Goal: Task Accomplishment & Management: Manage account settings

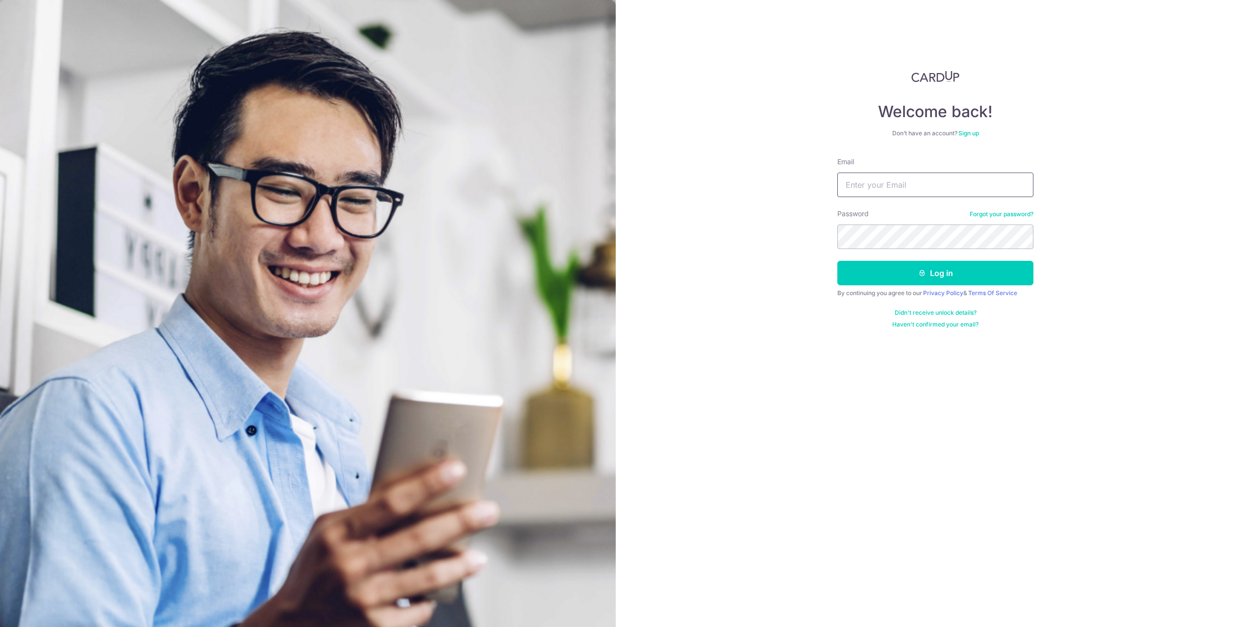
click at [886, 186] on input "Email" at bounding box center [935, 185] width 196 height 25
type input "[EMAIL_ADDRESS][DOMAIN_NAME]"
click at [887, 276] on button "Log in" at bounding box center [935, 273] width 196 height 25
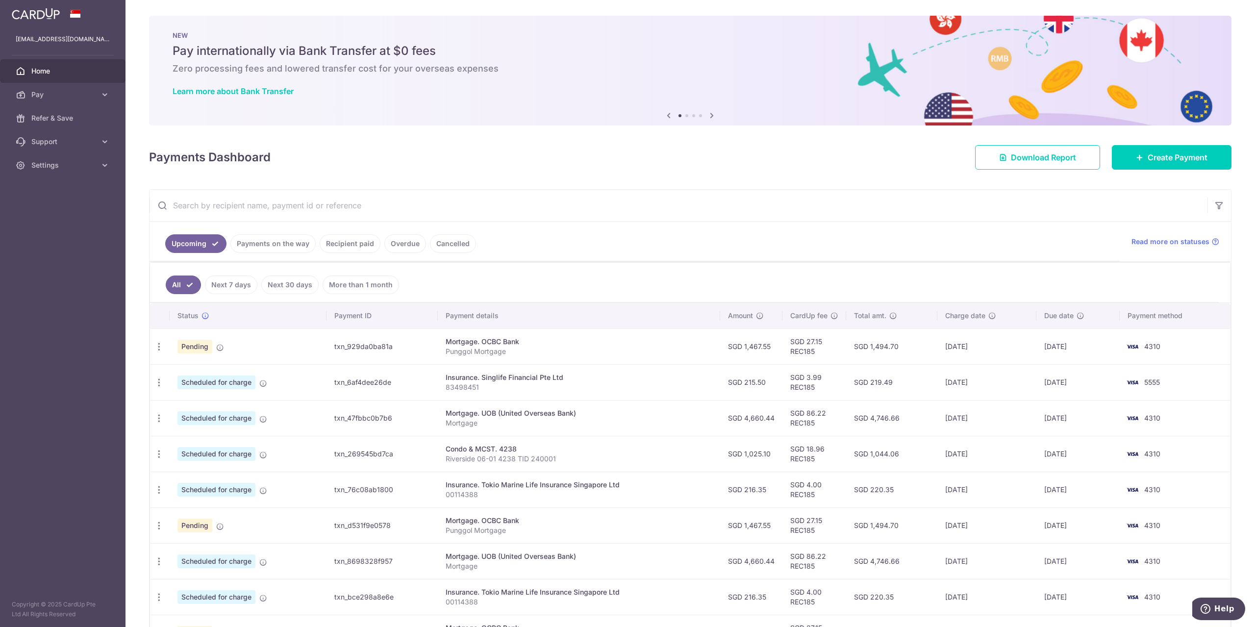
scroll to position [131, 0]
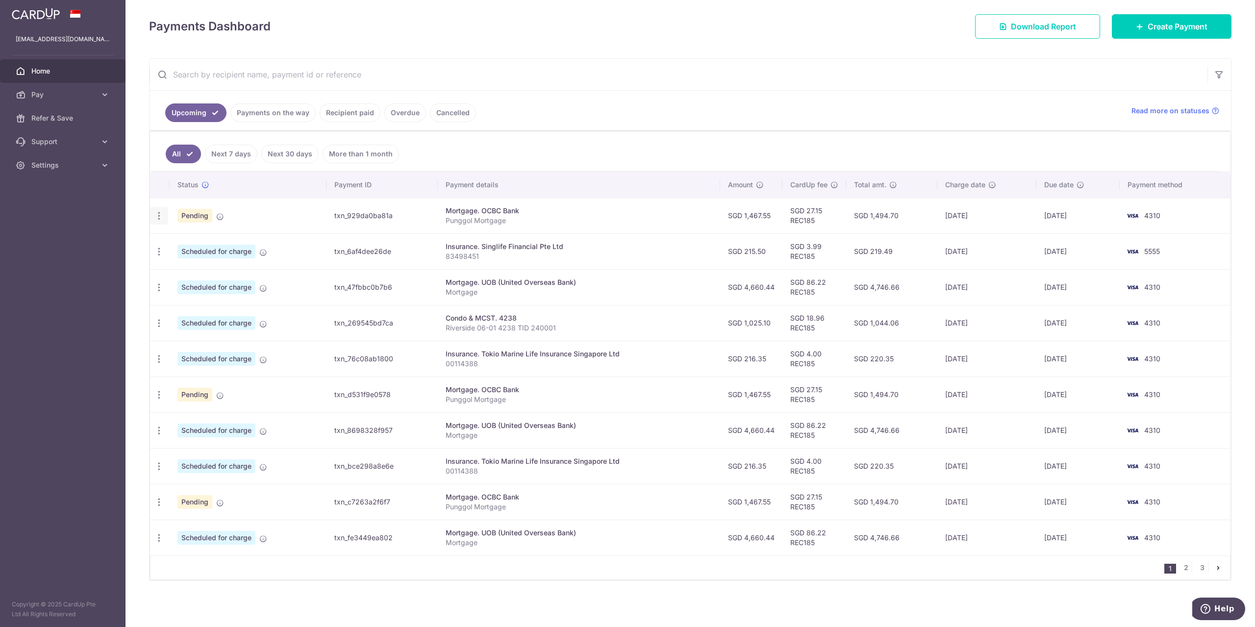
click at [159, 213] on icon "button" at bounding box center [159, 216] width 10 height 10
click at [185, 264] on span "Cancel payment" at bounding box center [211, 267] width 66 height 12
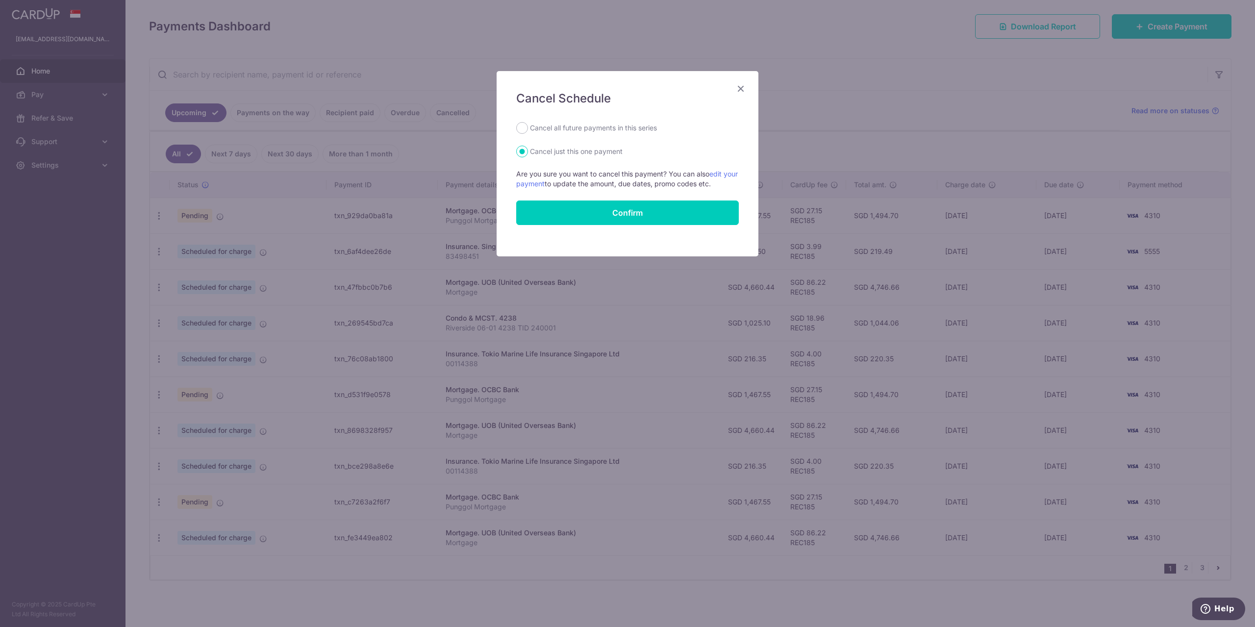
click at [562, 131] on label "Cancel all future payments in this series" at bounding box center [593, 128] width 127 height 12
click at [528, 131] on input "Cancel all future payments in this series" at bounding box center [522, 128] width 12 height 12
radio input "true"
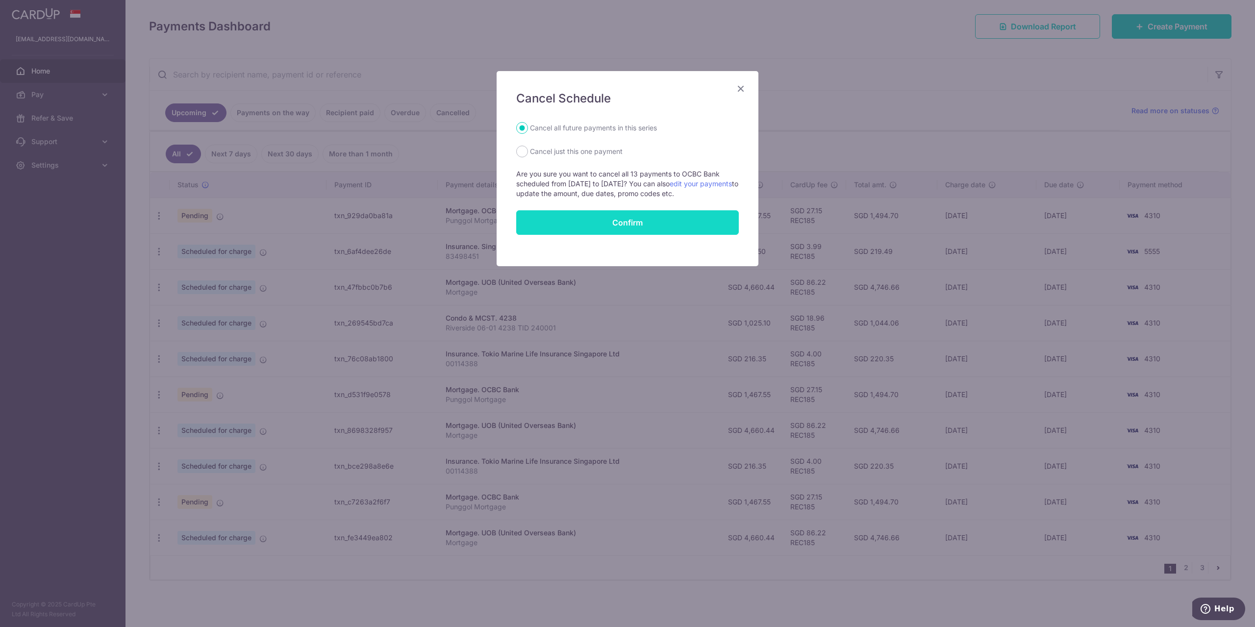
click at [597, 225] on button "Confirm" at bounding box center [627, 222] width 223 height 25
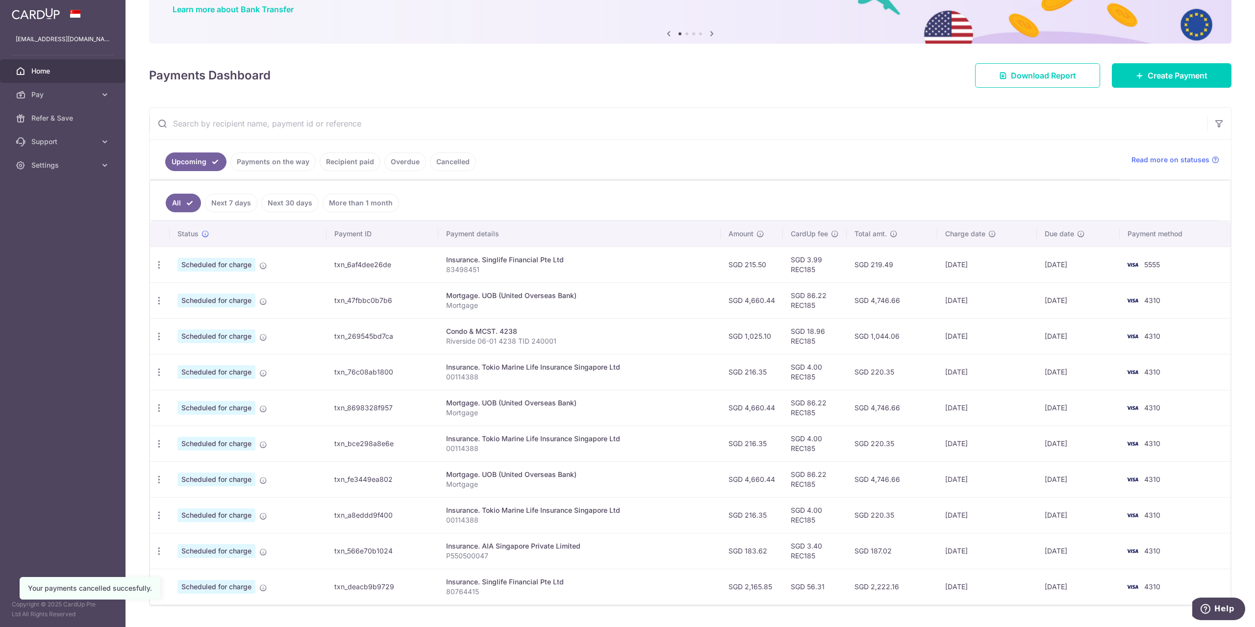
scroll to position [107, 0]
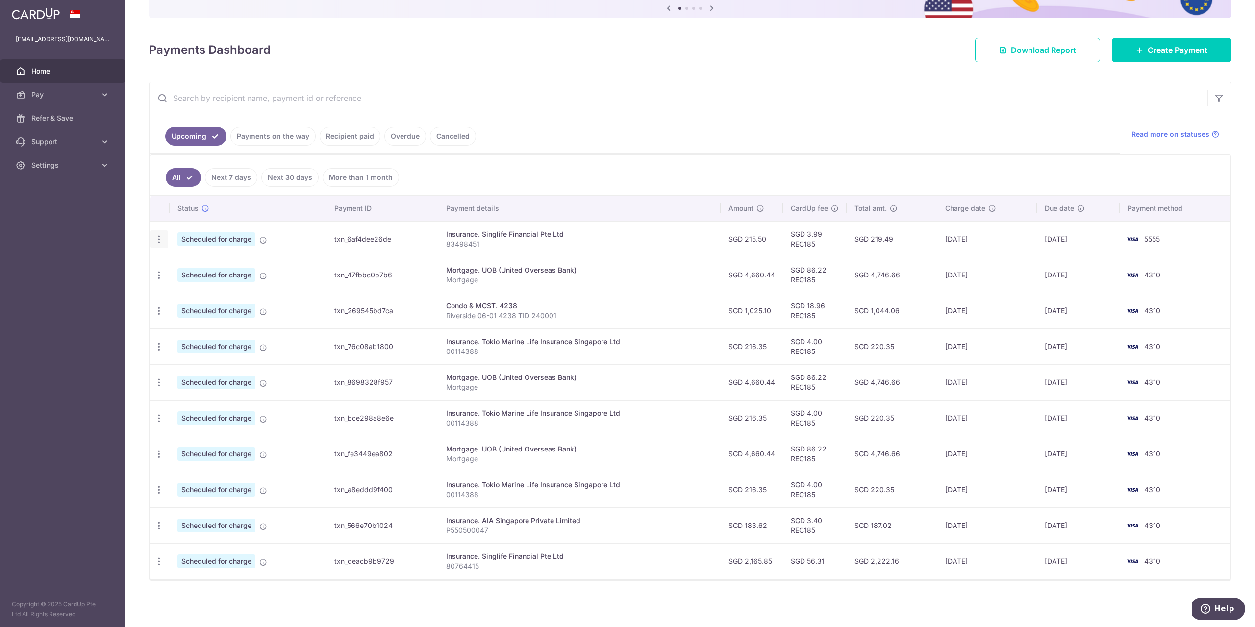
click at [160, 238] on icon "button" at bounding box center [159, 239] width 10 height 10
click at [194, 265] on span "Update payment" at bounding box center [211, 266] width 67 height 12
radio input "true"
type input "215.50"
type input "[DATE]"
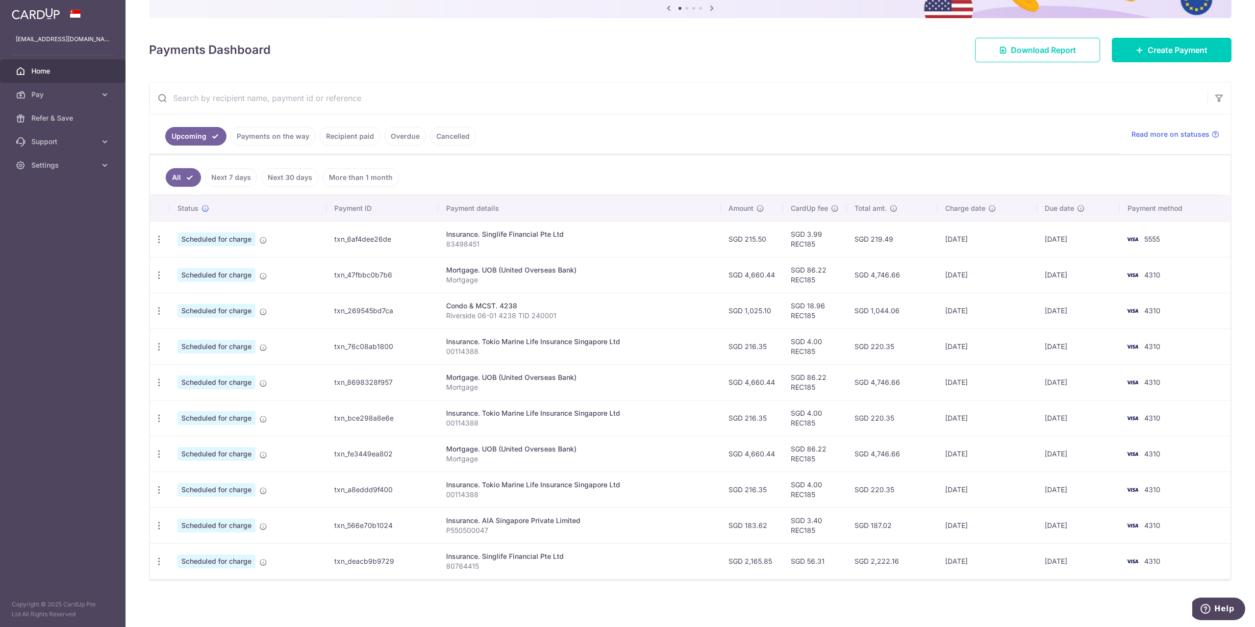
type input "83498451"
type input "REC185"
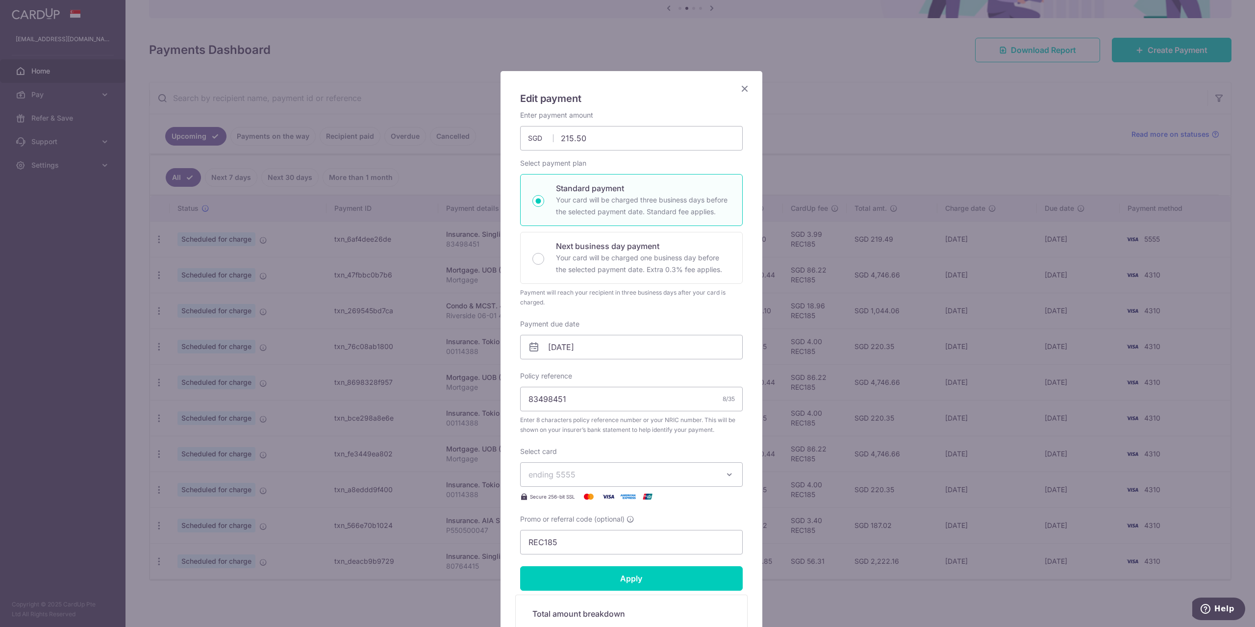
click at [725, 476] on icon "button" at bounding box center [730, 475] width 10 height 10
click at [574, 569] on span "**** 4310" at bounding box center [570, 568] width 36 height 12
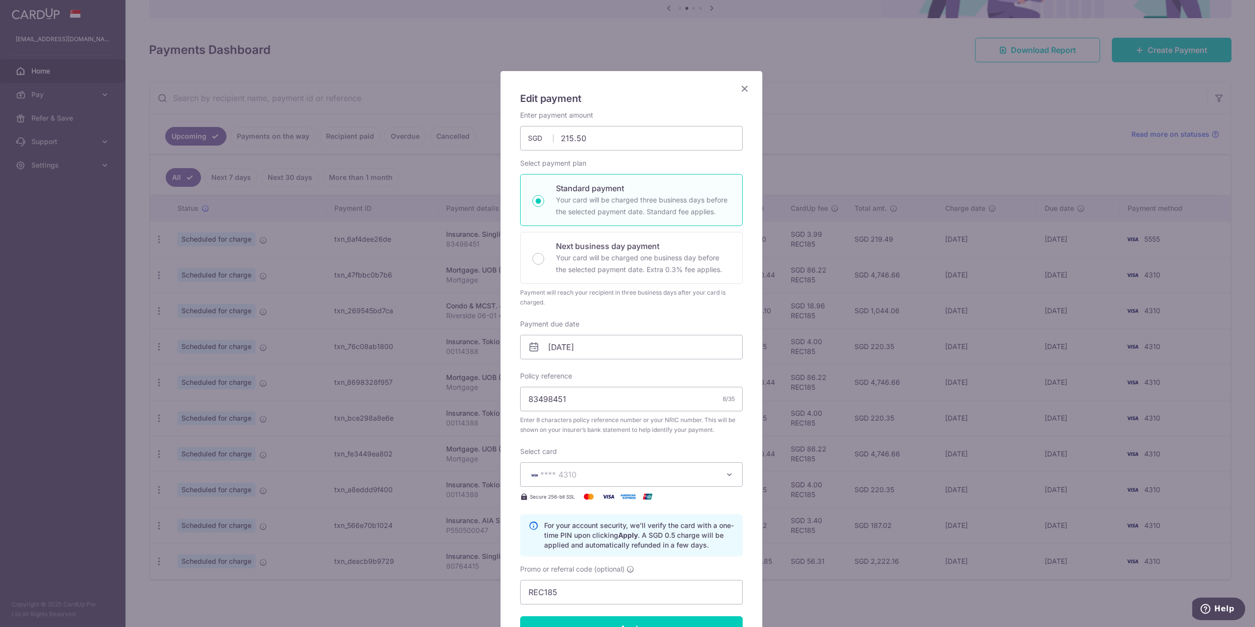
scroll to position [163, 0]
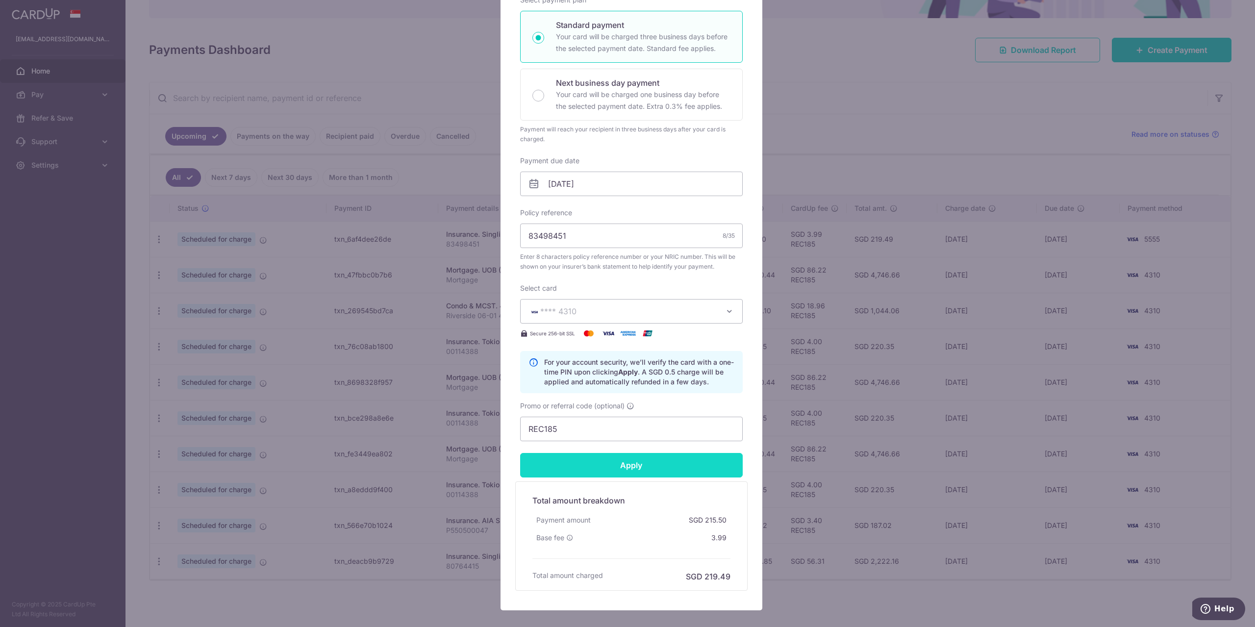
click at [630, 462] on input "Apply" at bounding box center [631, 465] width 223 height 25
click at [629, 464] on input "Apply" at bounding box center [631, 465] width 223 height 25
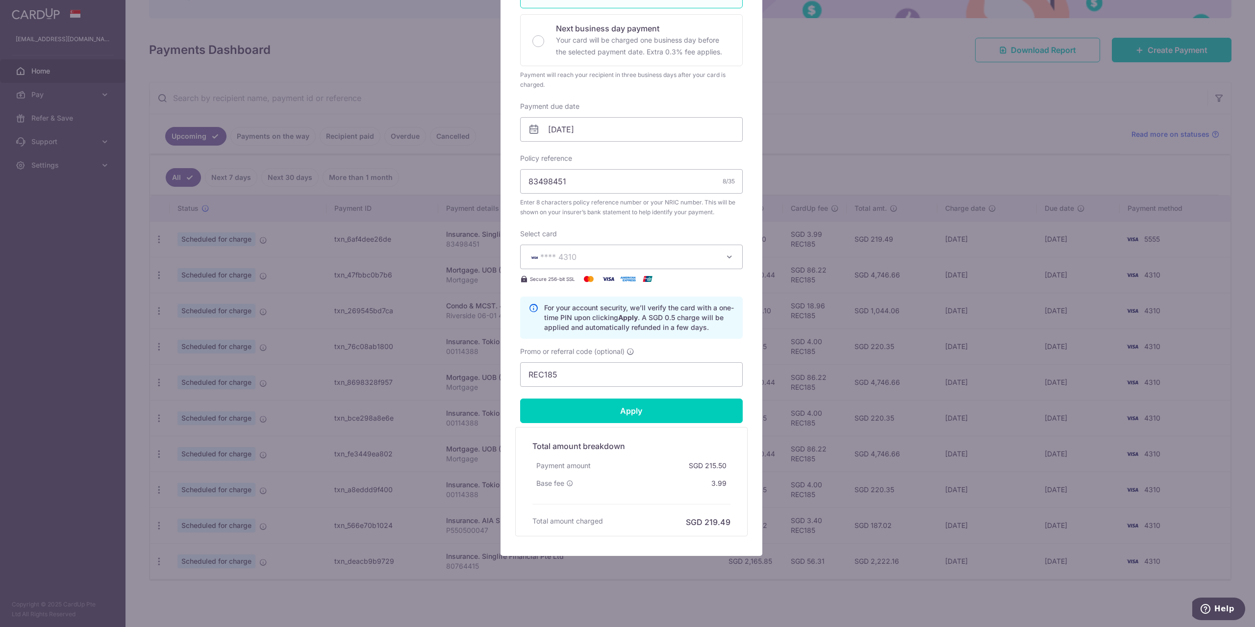
type input "Successfully Applied"
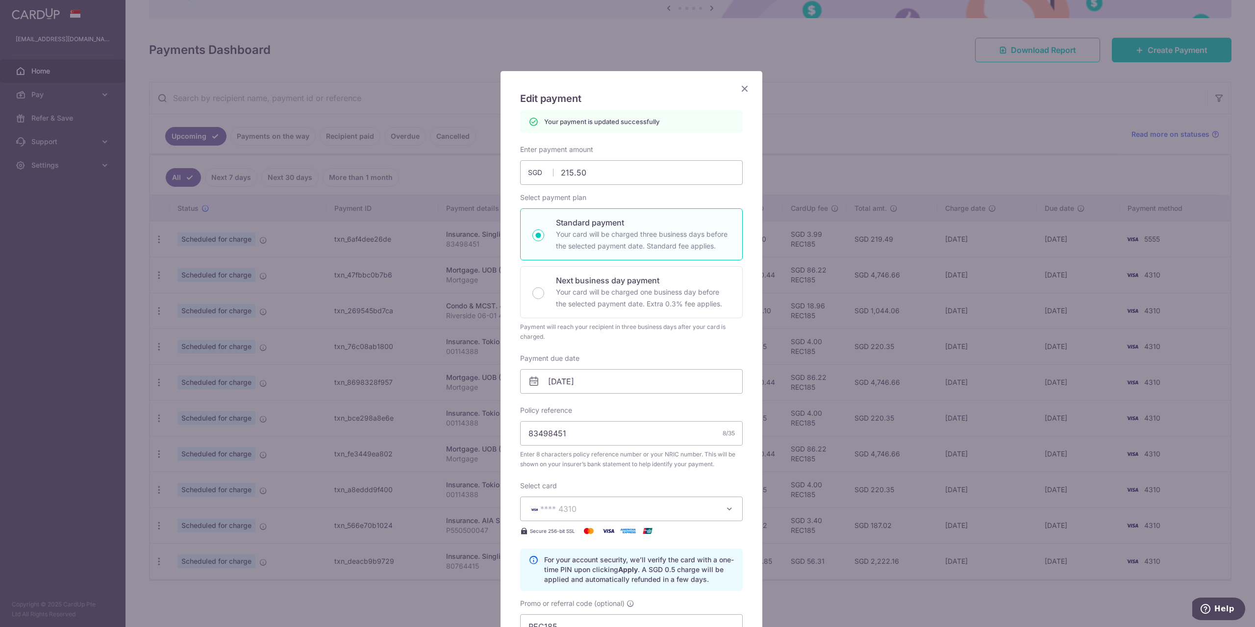
click at [741, 84] on icon "Close" at bounding box center [745, 88] width 12 height 12
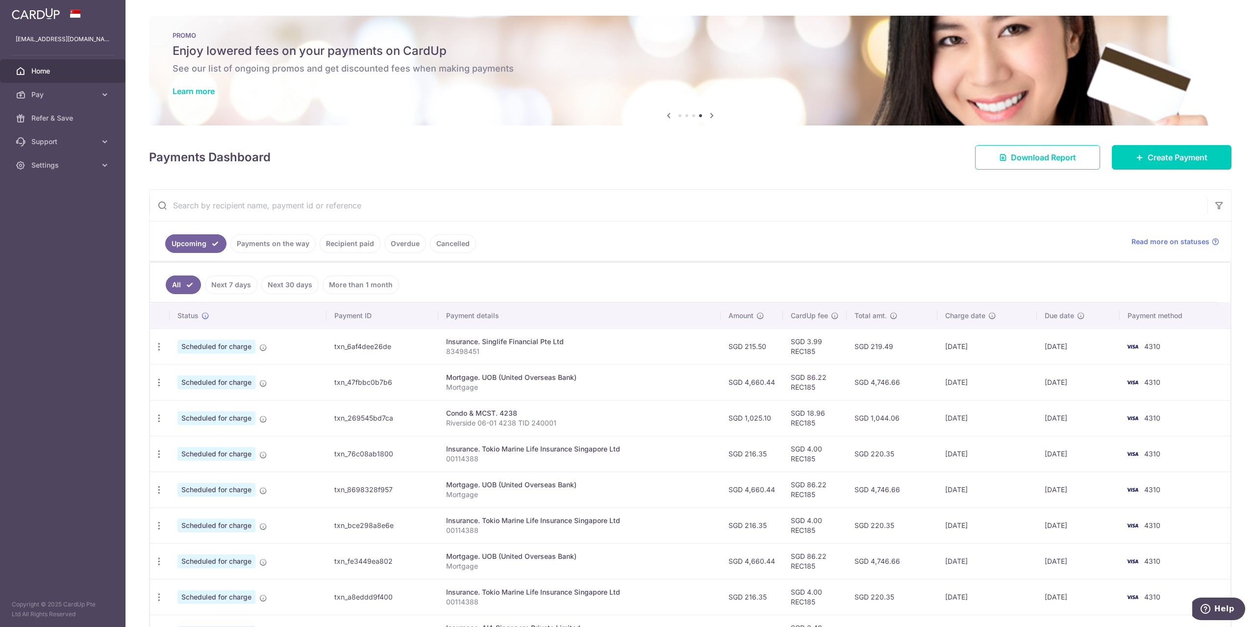
click at [1243, 208] on div "× Pause Schedule Pause all future payments in this series Pause just this one p…" at bounding box center [691, 313] width 1130 height 627
click at [363, 245] on link "Recipient paid" at bounding box center [350, 243] width 61 height 19
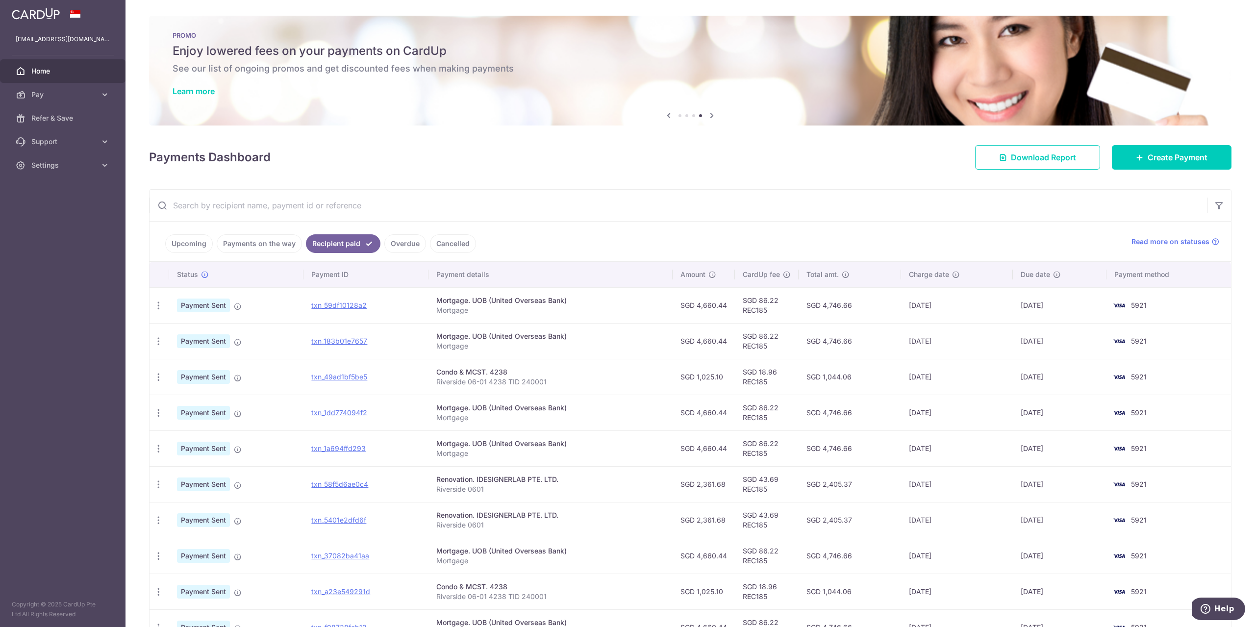
scroll to position [89, 0]
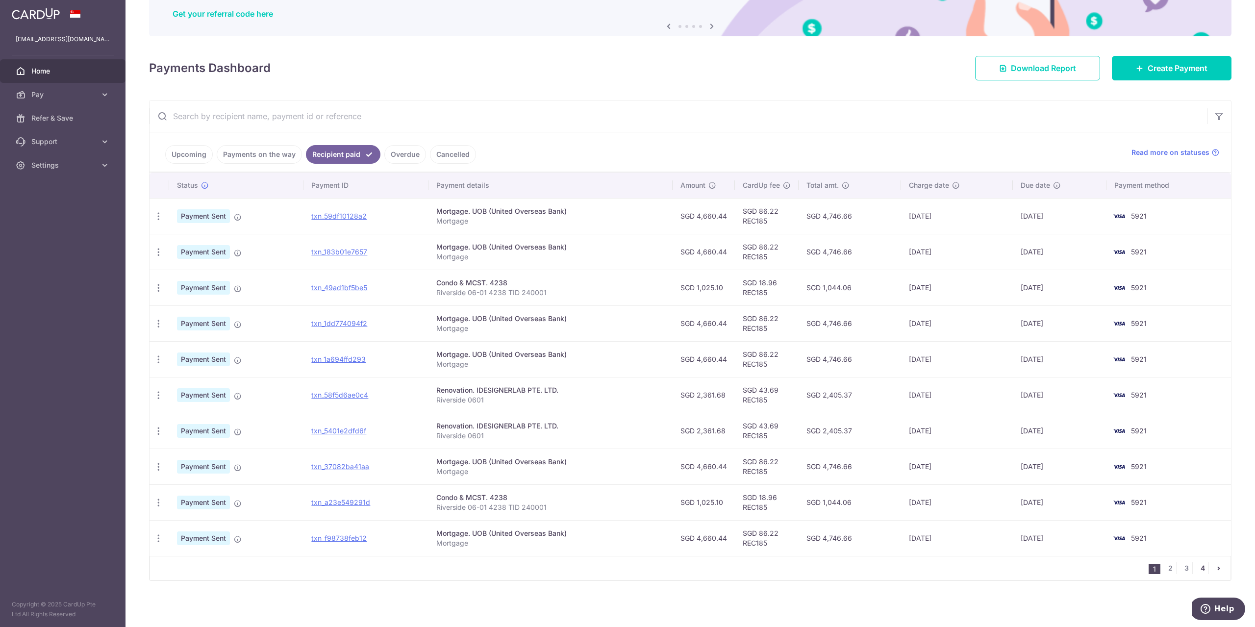
click at [1199, 572] on link "4" at bounding box center [1203, 568] width 12 height 12
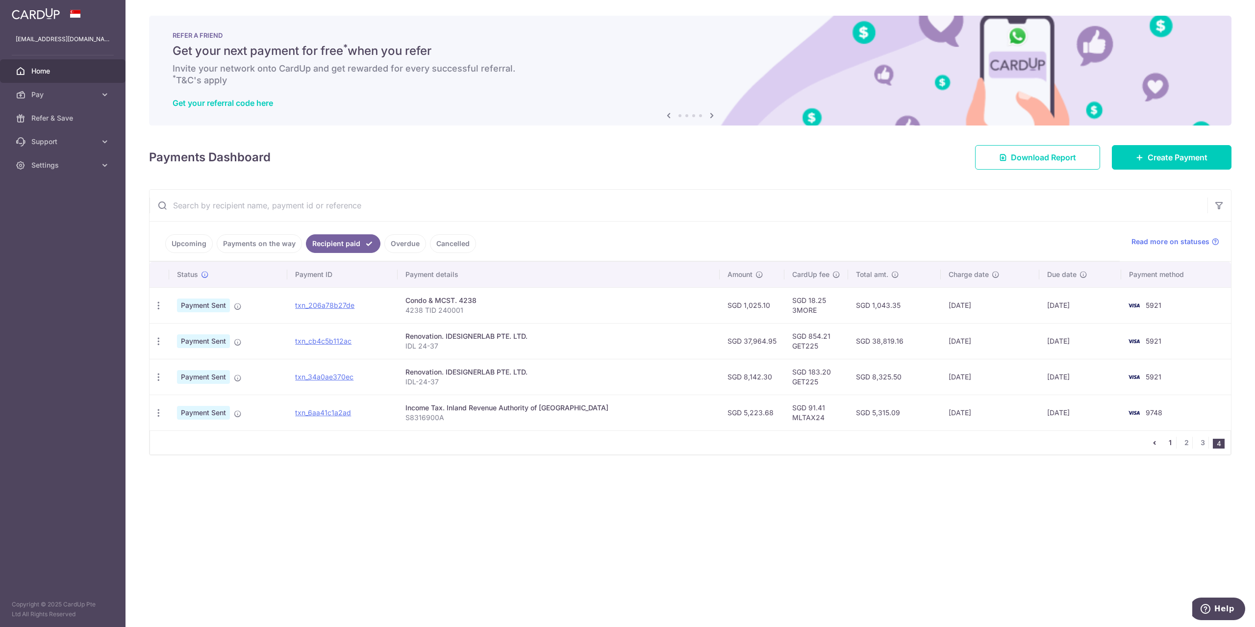
click at [1169, 443] on link "1" at bounding box center [1170, 443] width 12 height 12
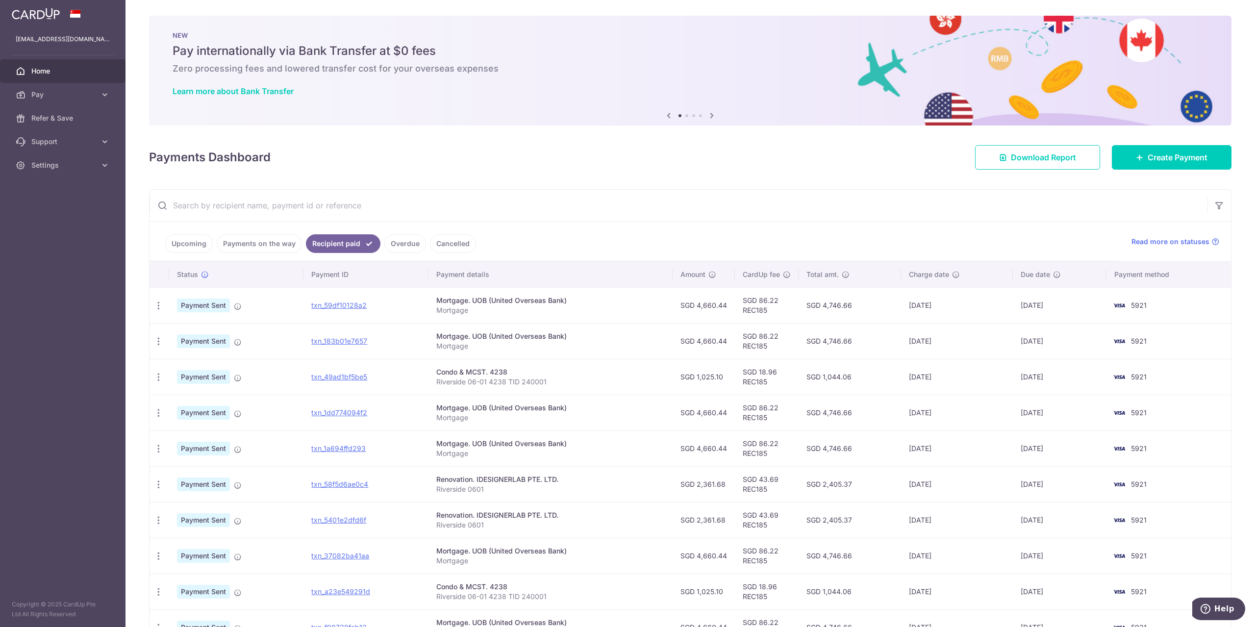
click at [263, 246] on link "Payments on the way" at bounding box center [259, 243] width 85 height 19
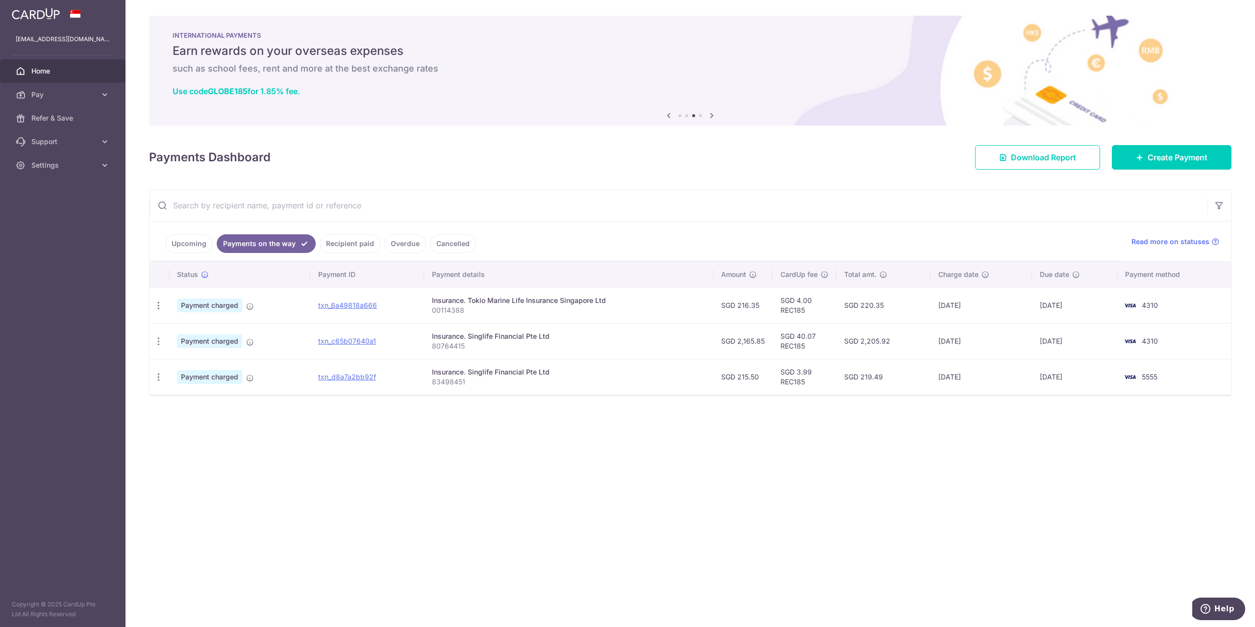
click at [187, 244] on link "Upcoming" at bounding box center [189, 243] width 48 height 19
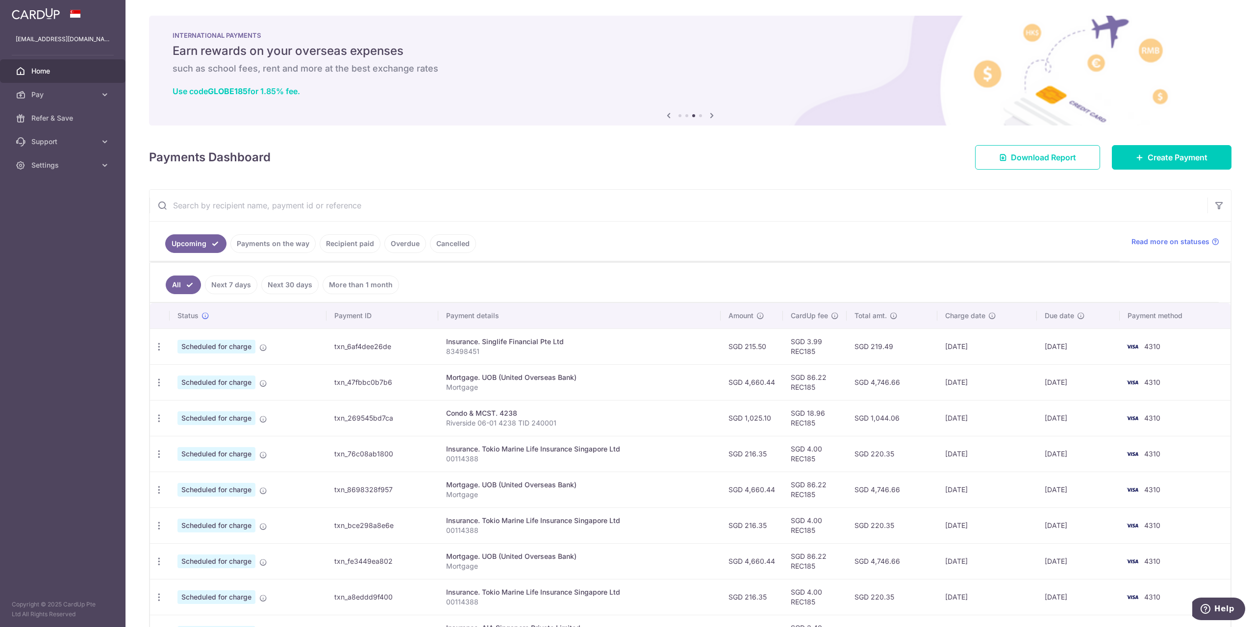
scroll to position [82, 0]
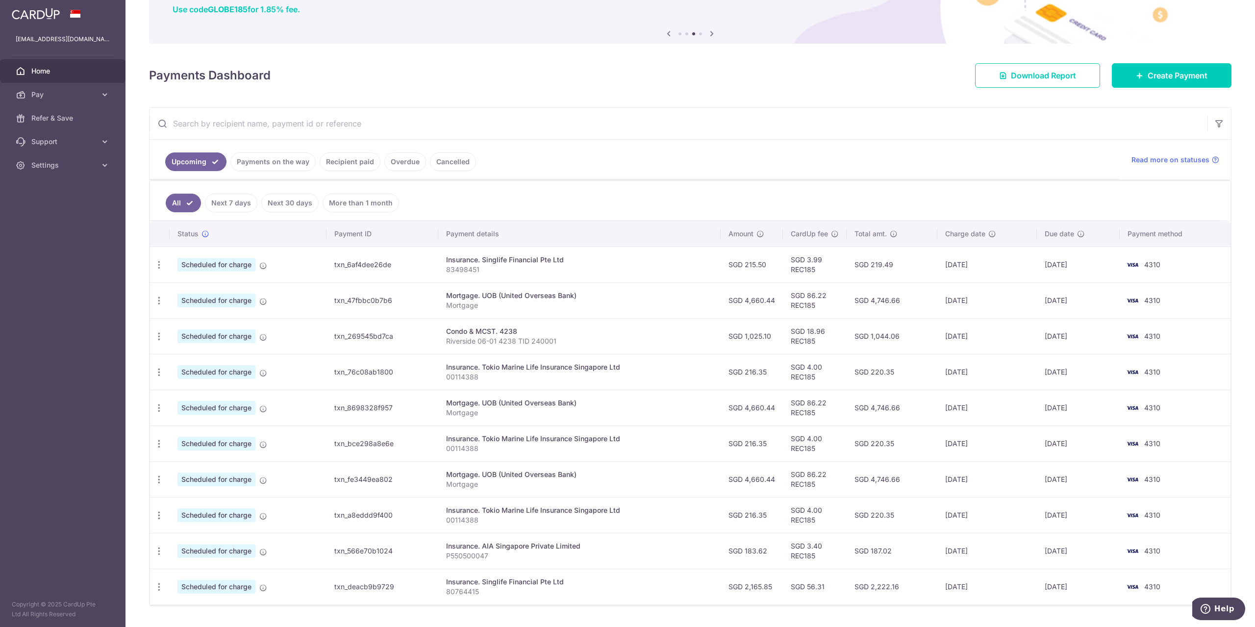
drag, startPoint x: 854, startPoint y: 369, endPoint x: 898, endPoint y: 372, distance: 44.3
click at [898, 372] on td "SGD 220.35" at bounding box center [892, 372] width 91 height 36
drag, startPoint x: 868, startPoint y: 586, endPoint x: 907, endPoint y: 585, distance: 38.7
click at [907, 585] on td "SGD 2,222.16" at bounding box center [892, 587] width 91 height 36
click at [912, 589] on td "SGD 2,222.16" at bounding box center [892, 587] width 91 height 36
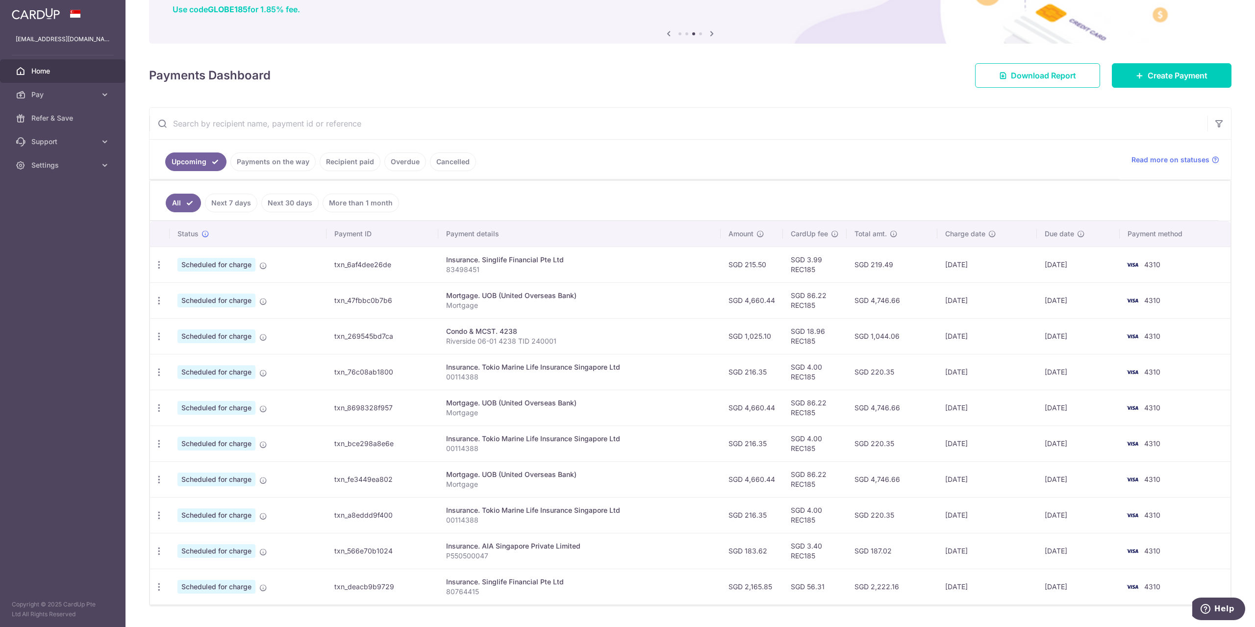
drag, startPoint x: 906, startPoint y: 587, endPoint x: 855, endPoint y: 587, distance: 51.0
click at [855, 587] on td "SGD 2,222.16" at bounding box center [892, 587] width 91 height 36
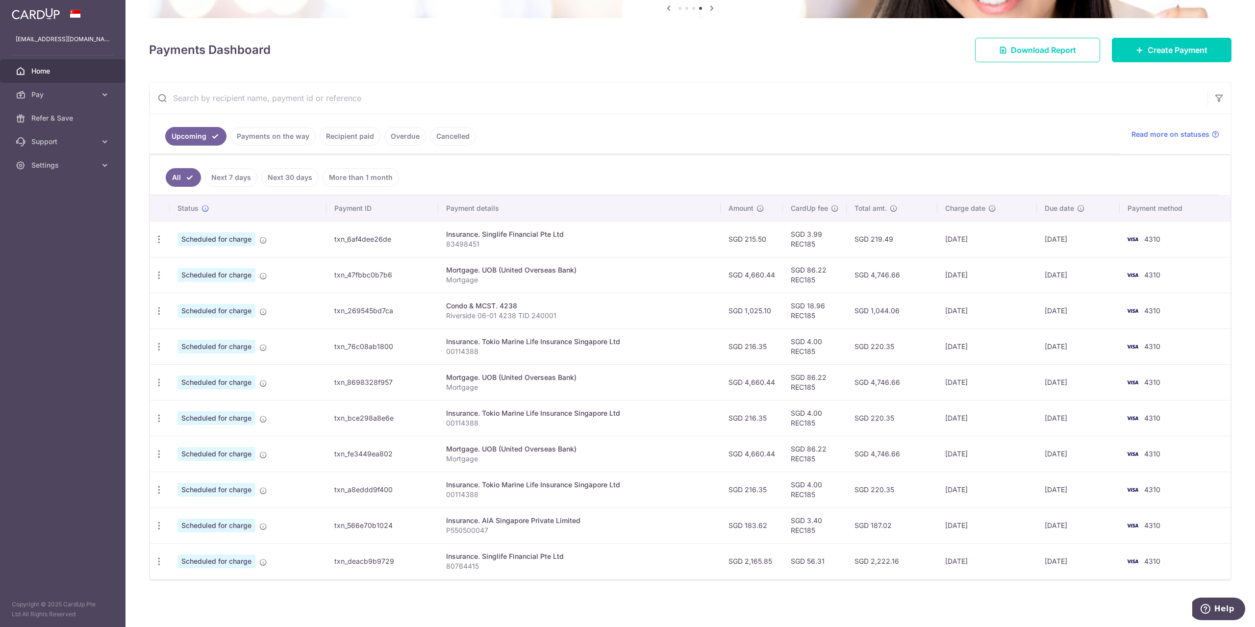
drag, startPoint x: 856, startPoint y: 524, endPoint x: 918, endPoint y: 525, distance: 61.8
click at [918, 525] on td "SGD 187.02" at bounding box center [892, 525] width 91 height 36
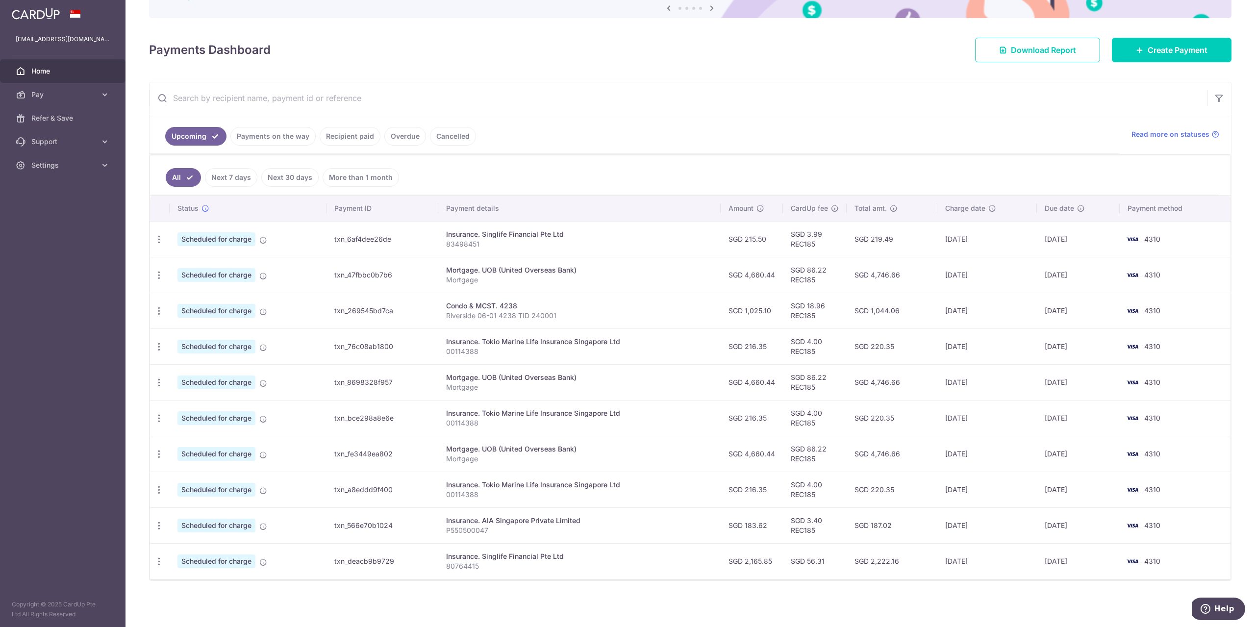
click at [909, 246] on td "SGD 219.49" at bounding box center [892, 239] width 91 height 36
drag, startPoint x: 859, startPoint y: 347, endPoint x: 912, endPoint y: 349, distance: 54.0
click at [912, 349] on td "SGD 220.35" at bounding box center [892, 347] width 91 height 36
click at [1216, 99] on icon "button" at bounding box center [1220, 98] width 10 height 10
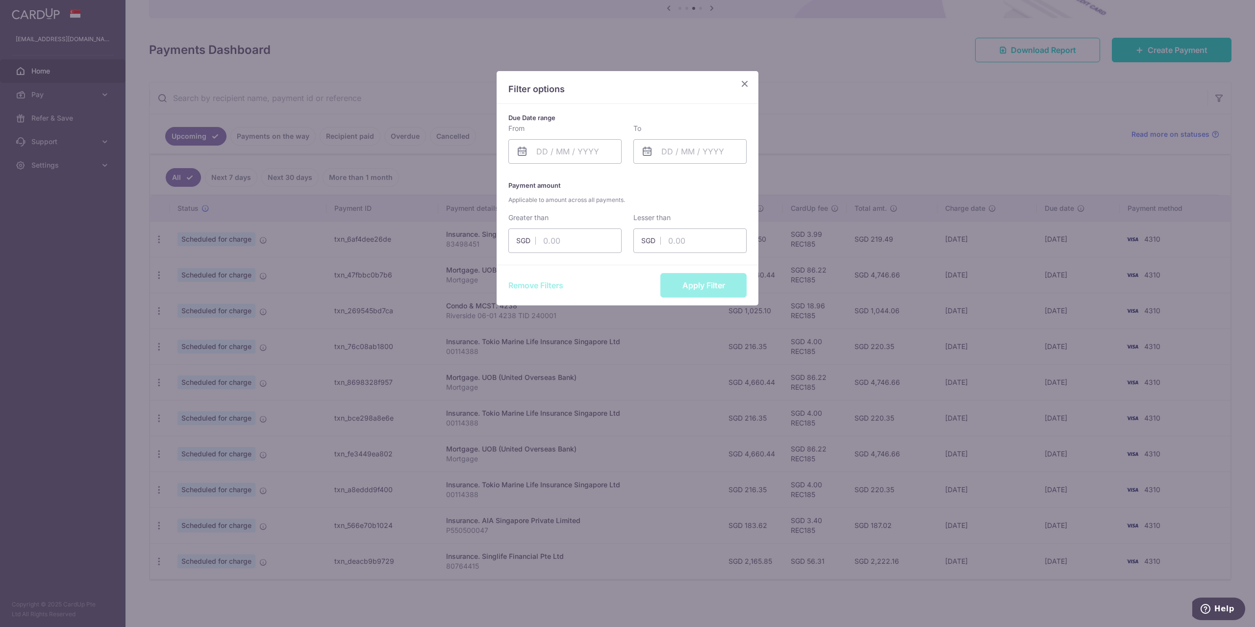
click at [746, 85] on icon "Close" at bounding box center [745, 83] width 12 height 12
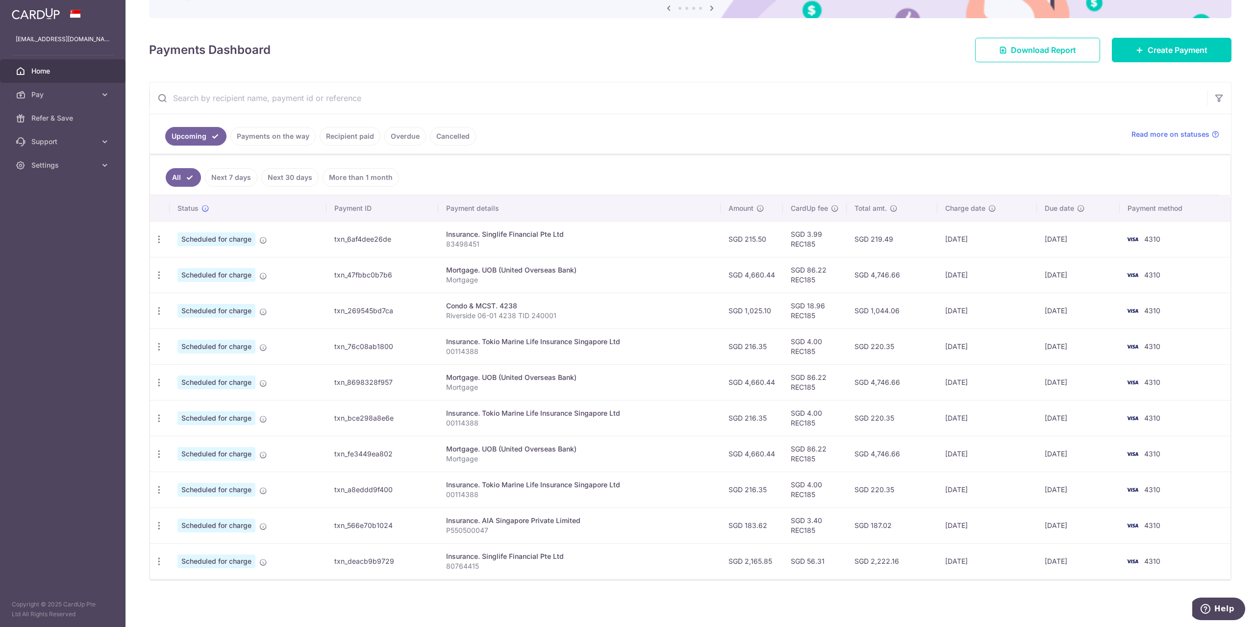
click at [707, 306] on div "Condo & MCST. 4238" at bounding box center [579, 306] width 266 height 10
drag, startPoint x: 871, startPoint y: 344, endPoint x: 895, endPoint y: 344, distance: 24.0
click at [895, 344] on td "SGD 220.35" at bounding box center [892, 347] width 91 height 36
drag, startPoint x: 873, startPoint y: 419, endPoint x: 907, endPoint y: 418, distance: 34.3
click at [907, 418] on td "SGD 220.35" at bounding box center [892, 418] width 91 height 36
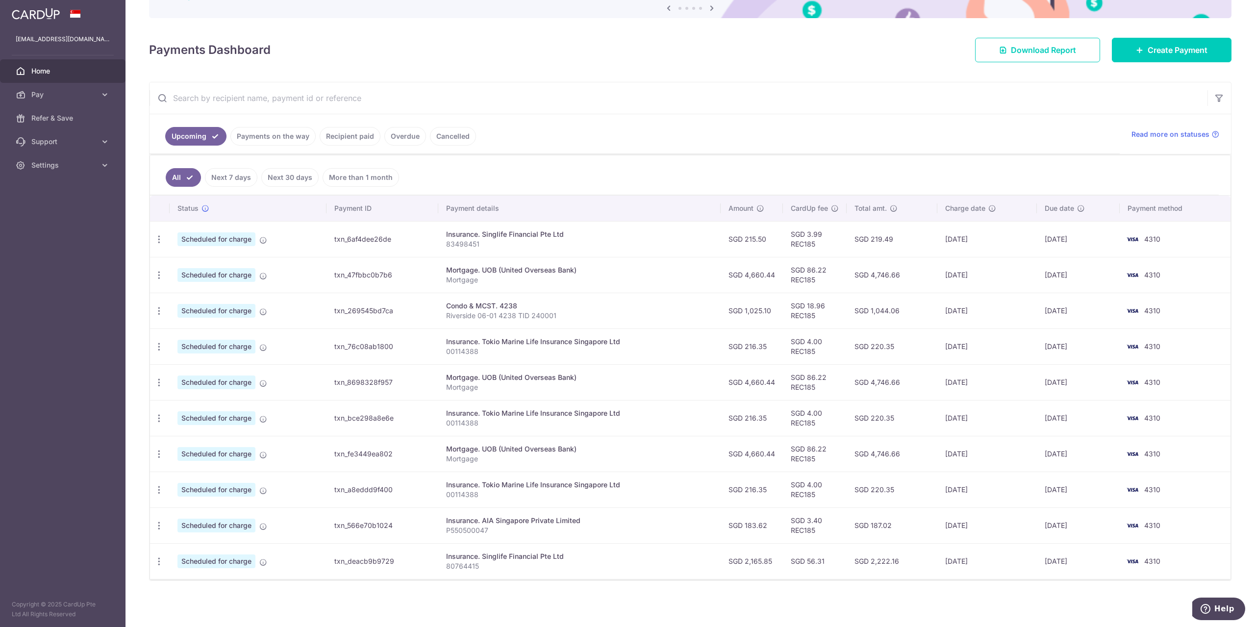
drag, startPoint x: 861, startPoint y: 486, endPoint x: 890, endPoint y: 487, distance: 28.5
click at [890, 487] on td "SGD 220.35" at bounding box center [892, 490] width 91 height 36
drag, startPoint x: 864, startPoint y: 525, endPoint x: 898, endPoint y: 524, distance: 33.8
click at [898, 524] on td "SGD 187.02" at bounding box center [892, 525] width 91 height 36
click at [912, 526] on td "SGD 187.02" at bounding box center [892, 525] width 91 height 36
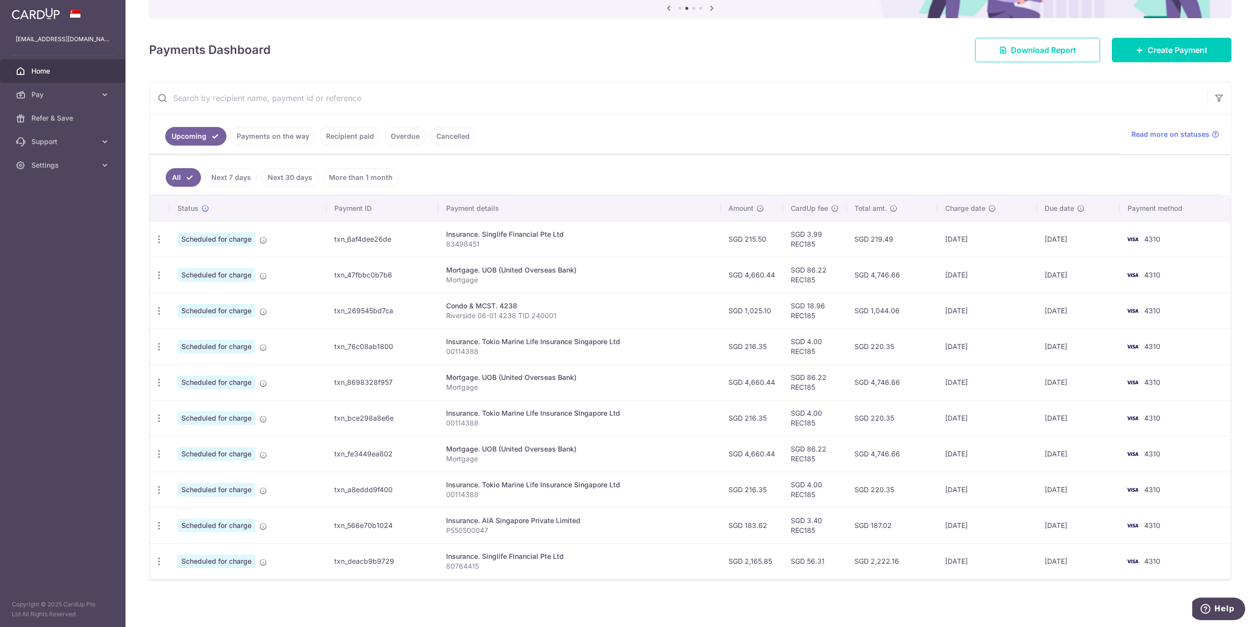
drag, startPoint x: 792, startPoint y: 560, endPoint x: 843, endPoint y: 561, distance: 51.0
click at [843, 561] on td "SGD 56.31" at bounding box center [815, 561] width 64 height 36
drag, startPoint x: 873, startPoint y: 562, endPoint x: 919, endPoint y: 561, distance: 46.1
click at [919, 561] on td "SGD 2,222.16" at bounding box center [892, 561] width 91 height 36
click at [914, 563] on td "SGD 2,222.16" at bounding box center [892, 561] width 91 height 36
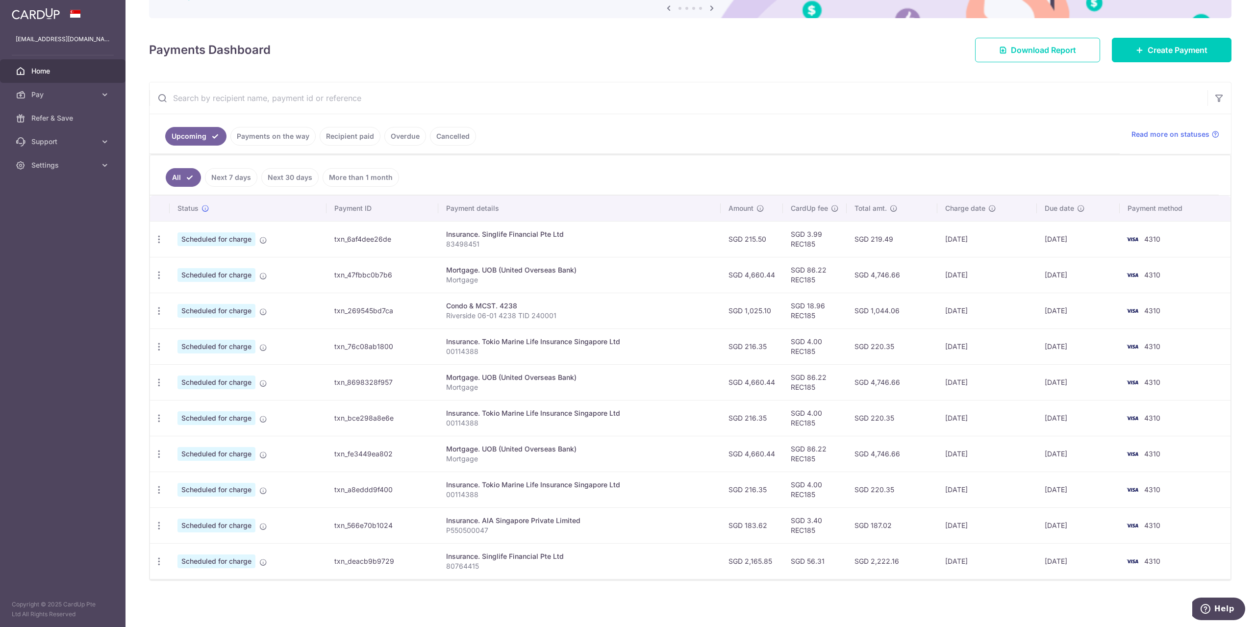
scroll to position [0, 0]
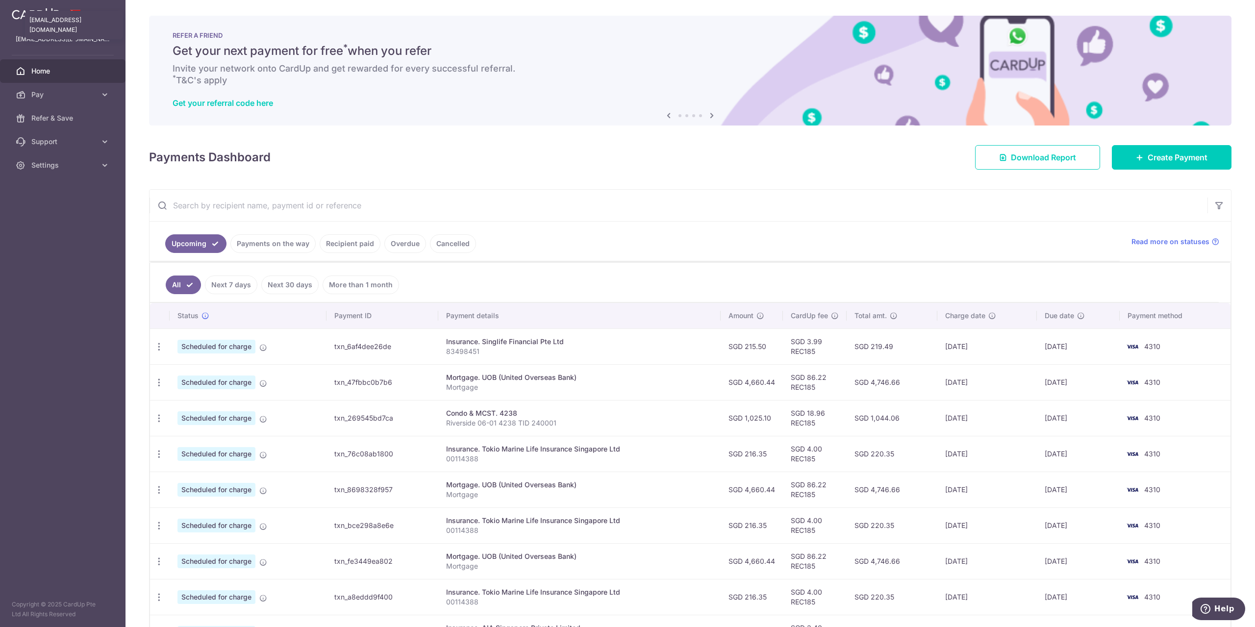
click at [42, 39] on p "[EMAIL_ADDRESS][DOMAIN_NAME]" at bounding box center [63, 39] width 94 height 10
